Goal: Information Seeking & Learning: Find specific fact

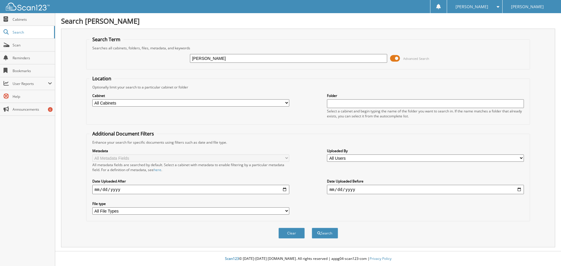
type input "[PERSON_NAME]"
click at [312, 228] on button "Search" at bounding box center [325, 233] width 26 height 11
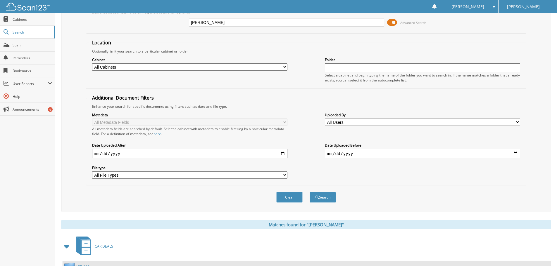
scroll to position [93, 0]
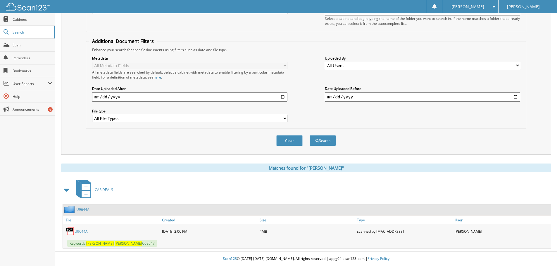
click at [83, 232] on link "U9644A" at bounding box center [81, 231] width 13 height 5
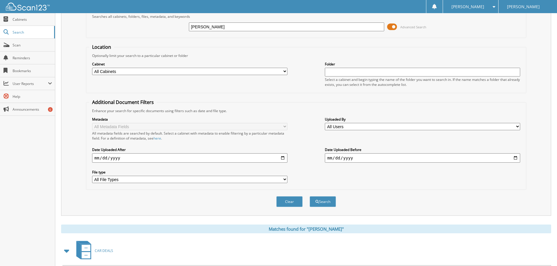
scroll to position [0, 0]
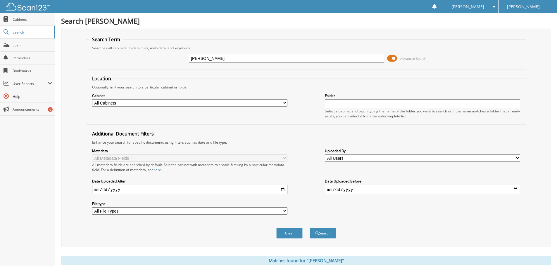
drag, startPoint x: 205, startPoint y: 62, endPoint x: 120, endPoint y: 54, distance: 84.8
click at [130, 57] on div "[PERSON_NAME] Advanced Search" at bounding box center [306, 59] width 434 height 16
type input "[PERSON_NAME]"
click at [310, 228] on button "Search" at bounding box center [323, 233] width 26 height 11
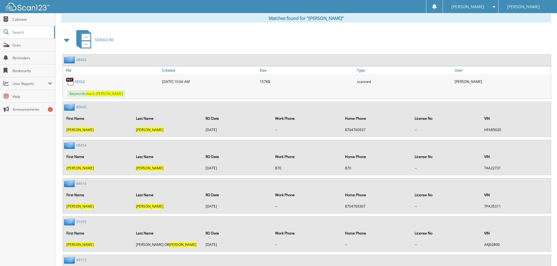
scroll to position [234, 0]
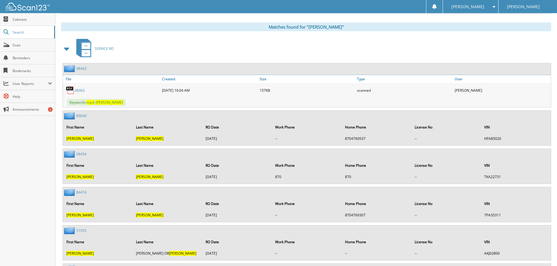
click at [68, 49] on span at bounding box center [67, 49] width 8 height 11
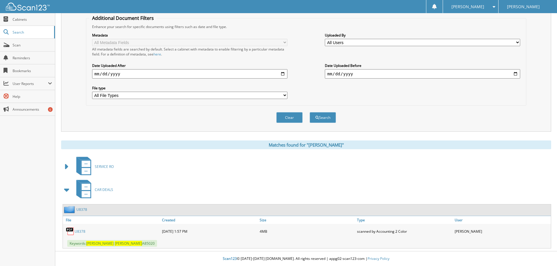
scroll to position [116, 0]
click at [81, 231] on link "U8378" at bounding box center [80, 231] width 11 height 5
